Goal: Task Accomplishment & Management: Manage account settings

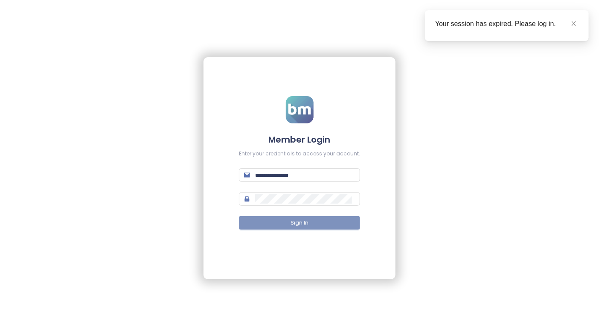
type input "**********"
click at [295, 223] on span "Sign In" at bounding box center [300, 223] width 18 height 8
